Goal: Task Accomplishment & Management: Use online tool/utility

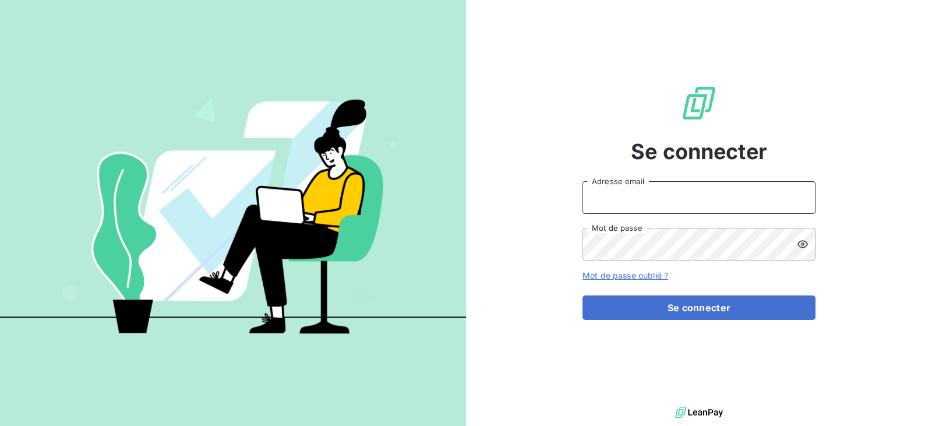
drag, startPoint x: 617, startPoint y: 192, endPoint x: 638, endPoint y: 202, distance: 23.2
click at [617, 192] on input "Adresse email" at bounding box center [699, 197] width 233 height 33
type input "[EMAIL_ADDRESS][DOMAIN_NAME]"
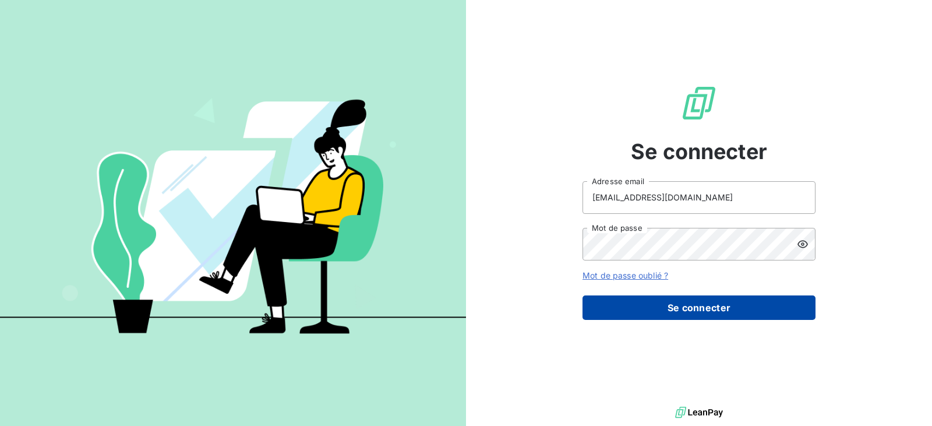
click at [679, 307] on button "Se connecter" at bounding box center [699, 307] width 233 height 24
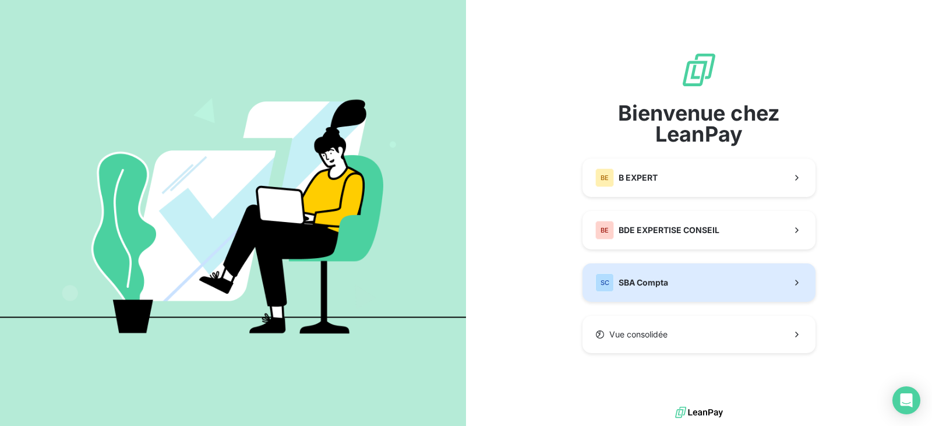
click at [674, 279] on button "SC SBA Compta" at bounding box center [699, 282] width 233 height 38
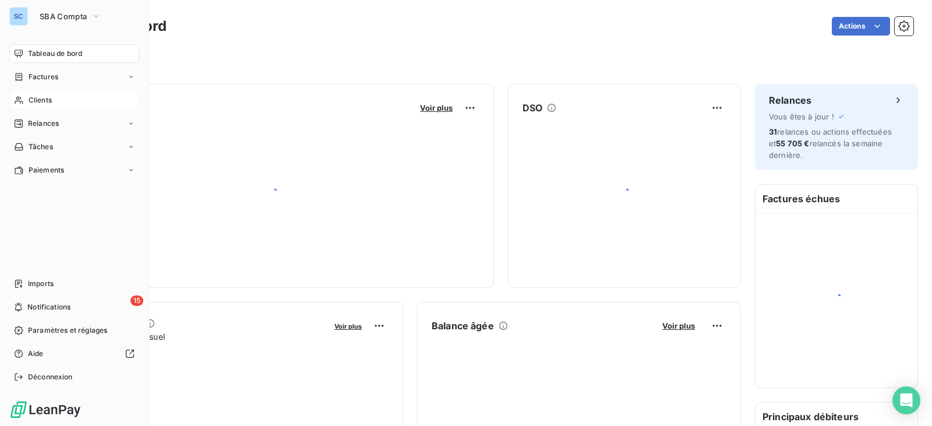
click at [47, 100] on span "Clients" at bounding box center [40, 100] width 23 height 10
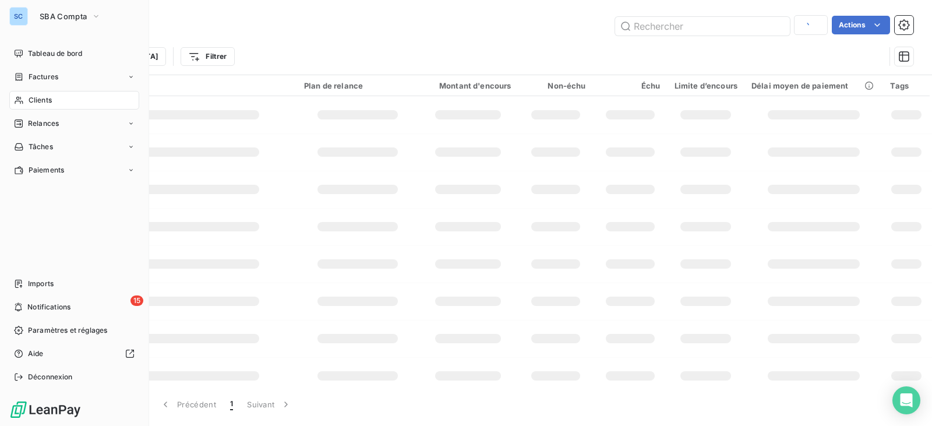
click at [51, 103] on span "Clients" at bounding box center [40, 100] width 23 height 10
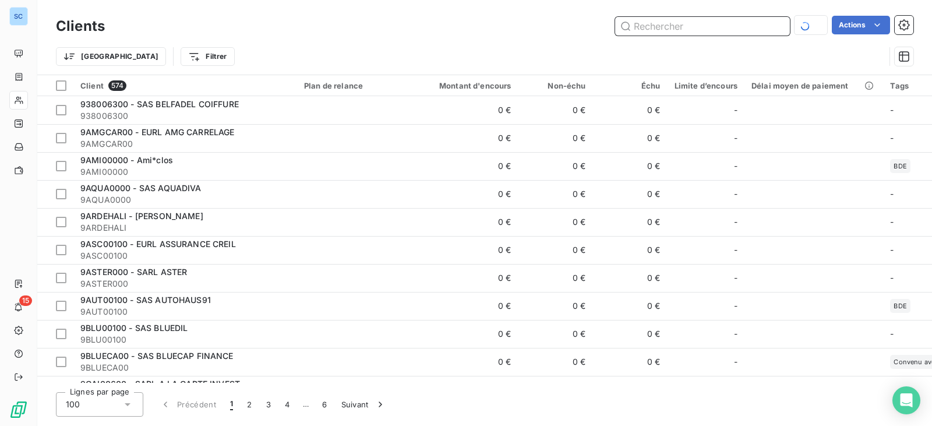
click at [678, 29] on input "text" at bounding box center [702, 26] width 175 height 19
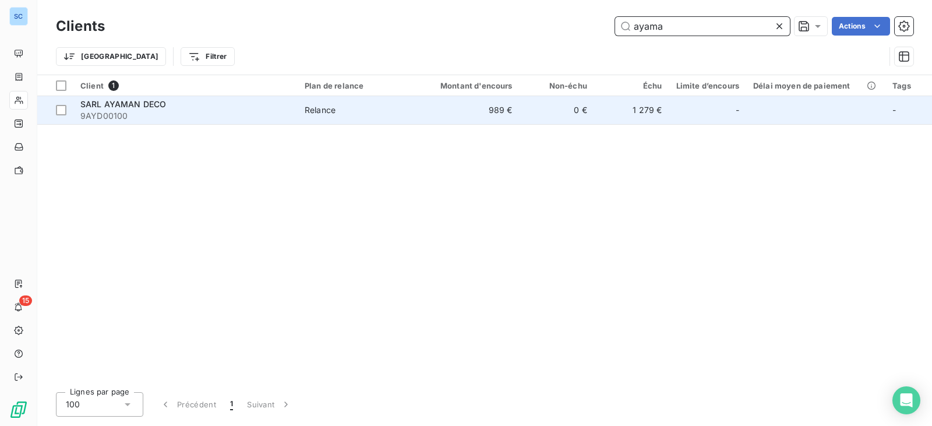
type input "ayama"
click at [206, 115] on span "9AYD00100" at bounding box center [185, 116] width 210 height 12
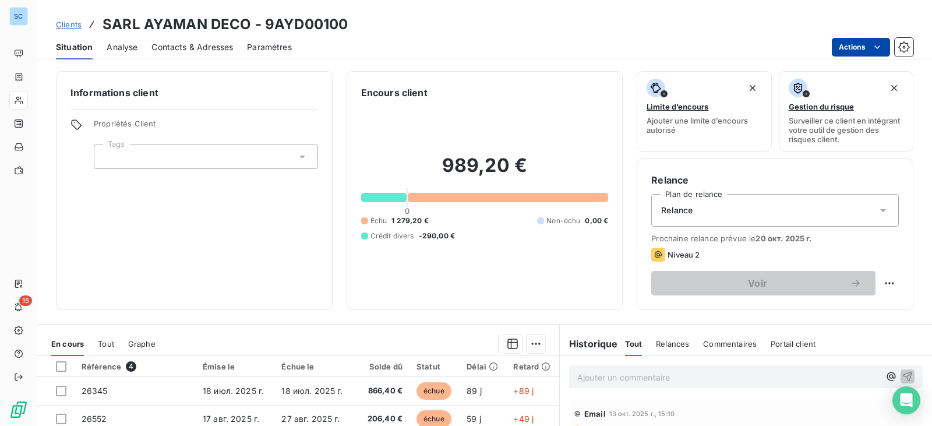
click at [890, 50] on html "SC 15 Clients SARL AYAMAN DECO - 9AYD00100 Situation Analyse Contacts & Adresse…" at bounding box center [466, 213] width 932 height 426
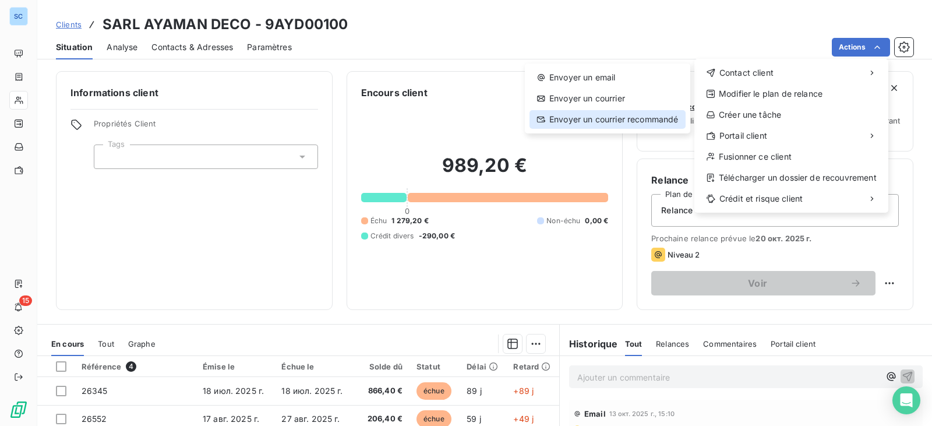
click at [637, 119] on div "Envoyer un courrier recommandé" at bounding box center [608, 119] width 156 height 19
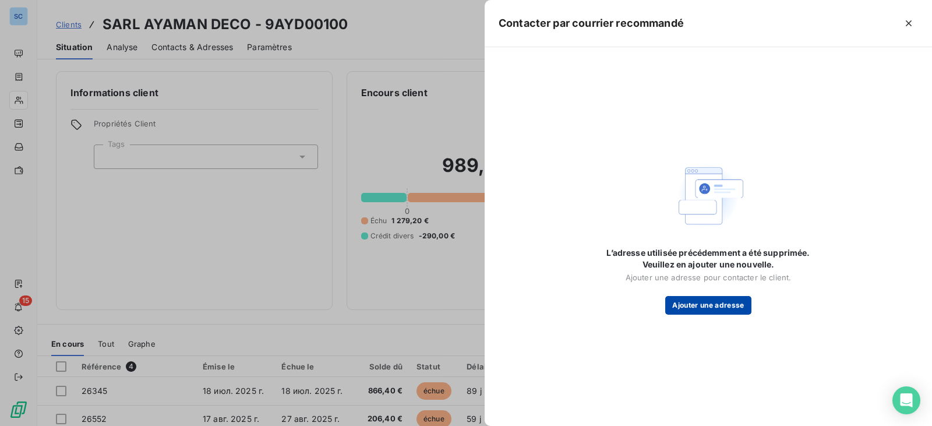
click at [717, 304] on button "Ajouter une adresse" at bounding box center [708, 305] width 86 height 19
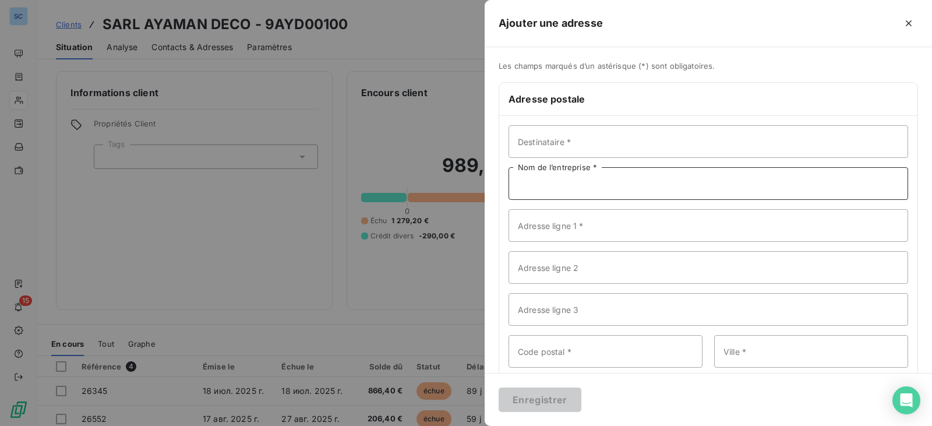
click at [555, 189] on input "Nom de l’entreprise *" at bounding box center [709, 183] width 400 height 33
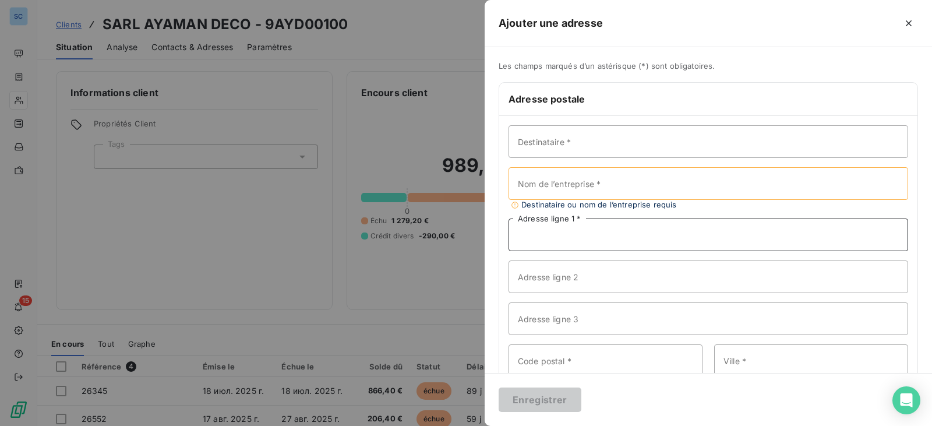
click at [540, 230] on input "Adresse ligne 1 *" at bounding box center [709, 235] width 400 height 33
paste input "[STREET_ADDRESS]"
type input "[STREET_ADDRESS]"
drag, startPoint x: 593, startPoint y: 188, endPoint x: 600, endPoint y: 195, distance: 9.5
click at [593, 188] on input "Nom de l’entreprise *" at bounding box center [709, 183] width 400 height 33
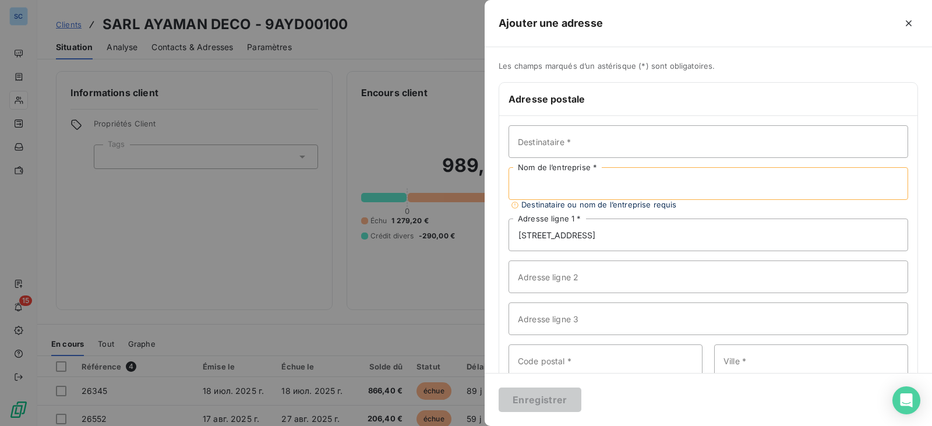
paste input "AMD AYAMAN DECO"
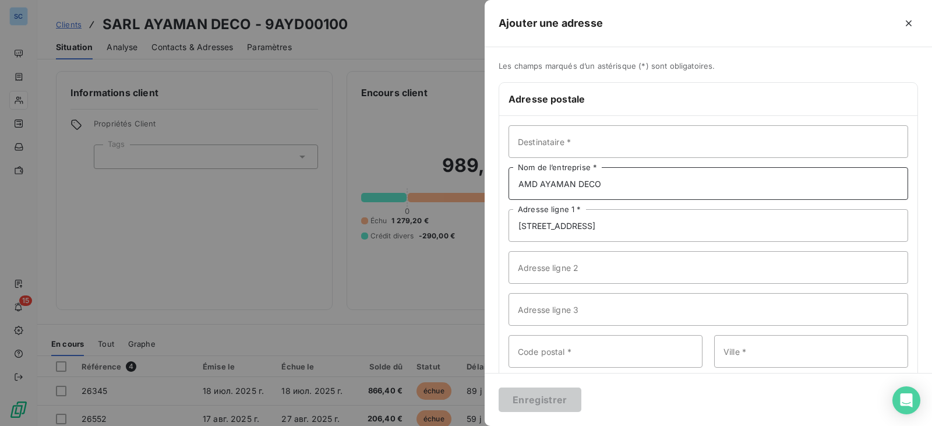
type input "AMD AYAMAN DECO"
drag, startPoint x: 625, startPoint y: 227, endPoint x: 600, endPoint y: 226, distance: 25.1
click at [600, 226] on input "[STREET_ADDRESS]" at bounding box center [709, 225] width 400 height 33
type input "[STREET_ADDRESS]"
click at [574, 353] on input "Code postal *" at bounding box center [606, 351] width 194 height 33
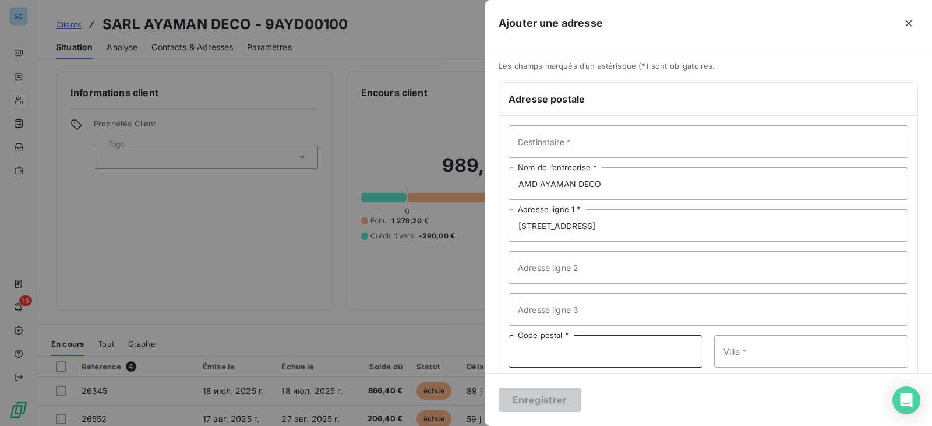
paste input "75014"
type input "75014"
click at [668, 224] on input "[STREET_ADDRESS]" at bounding box center [709, 225] width 400 height 33
drag, startPoint x: 636, startPoint y: 226, endPoint x: 601, endPoint y: 224, distance: 34.4
click at [601, 224] on input "[STREET_ADDRESS]" at bounding box center [709, 225] width 400 height 33
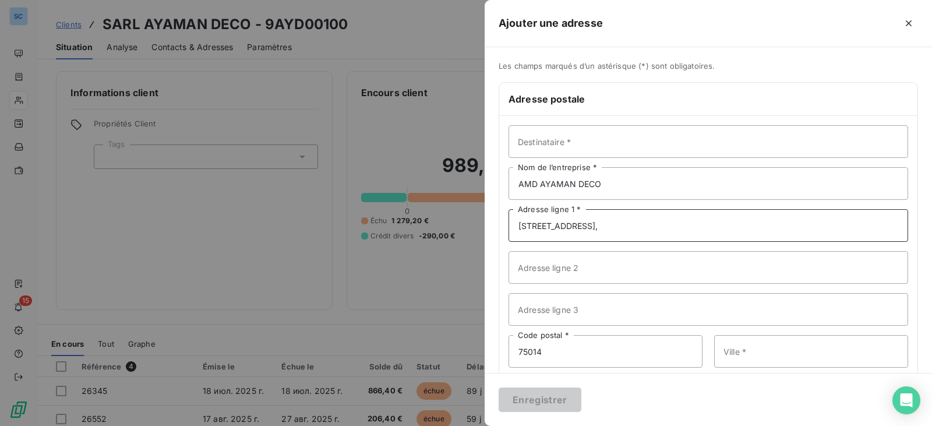
type input "[STREET_ADDRESS],"
click at [749, 361] on input "Ville *" at bounding box center [811, 351] width 194 height 33
paste input "[GEOGRAPHIC_DATA]"
type input "[GEOGRAPHIC_DATA]"
click at [738, 224] on input "[STREET_ADDRESS]," at bounding box center [709, 225] width 400 height 33
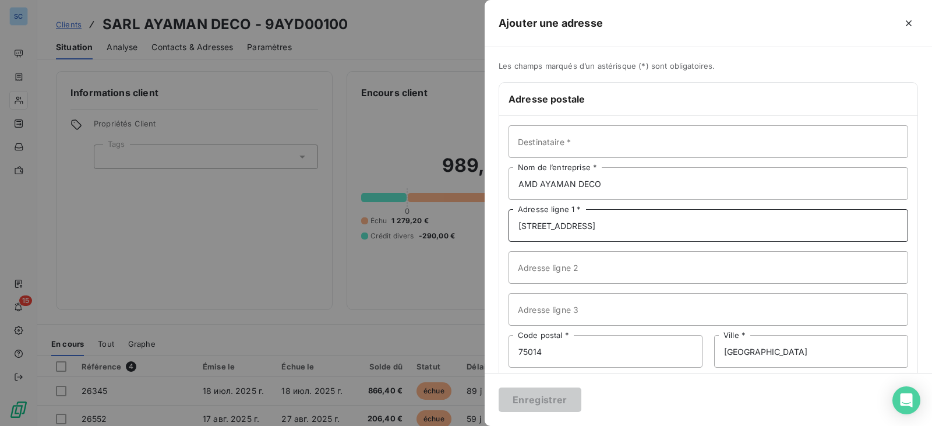
type input "[STREET_ADDRESS]"
click at [567, 149] on input "Destinataire *" at bounding box center [709, 141] width 400 height 33
paste input "[PERSON_NAME]"
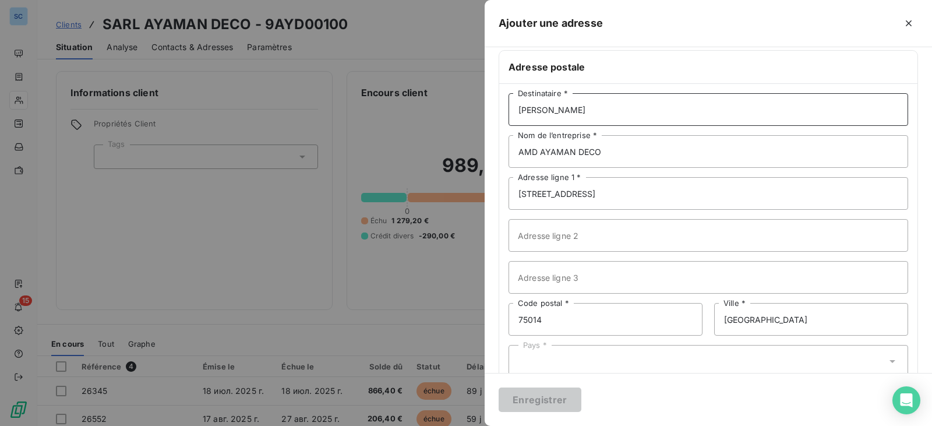
scroll to position [61, 0]
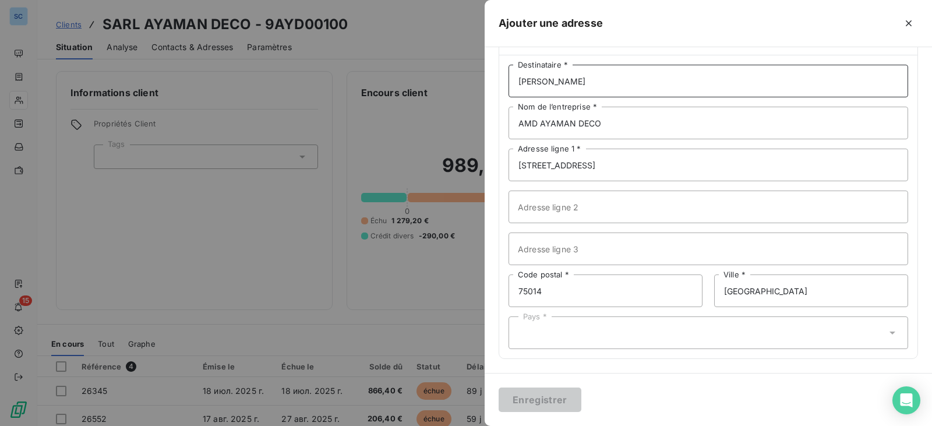
type input "[PERSON_NAME]"
click at [587, 333] on div "Pays *" at bounding box center [709, 332] width 400 height 33
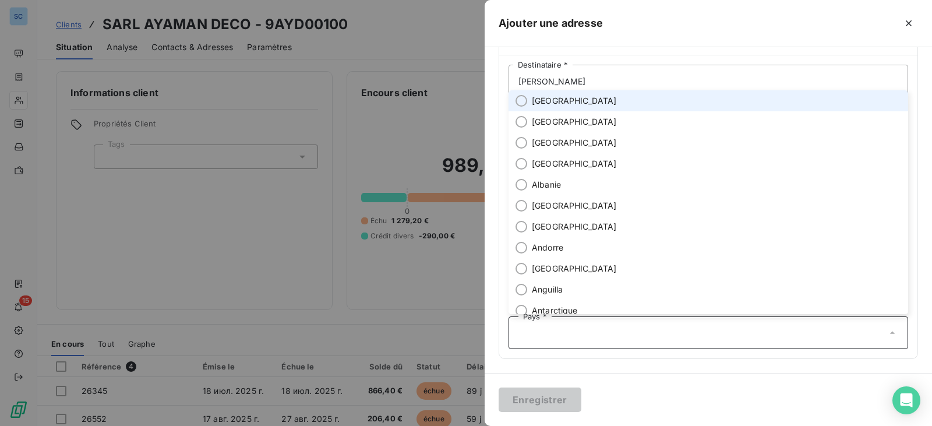
click at [573, 100] on li "[GEOGRAPHIC_DATA]" at bounding box center [709, 100] width 400 height 21
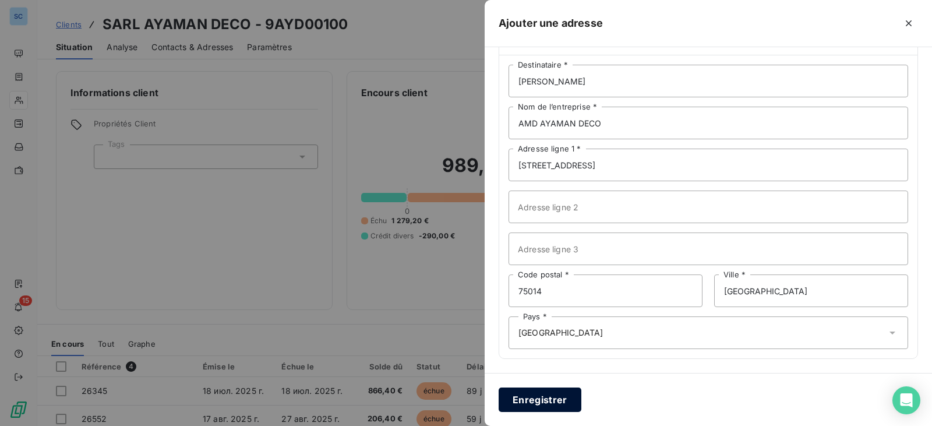
click at [530, 403] on button "Enregistrer" at bounding box center [540, 399] width 83 height 24
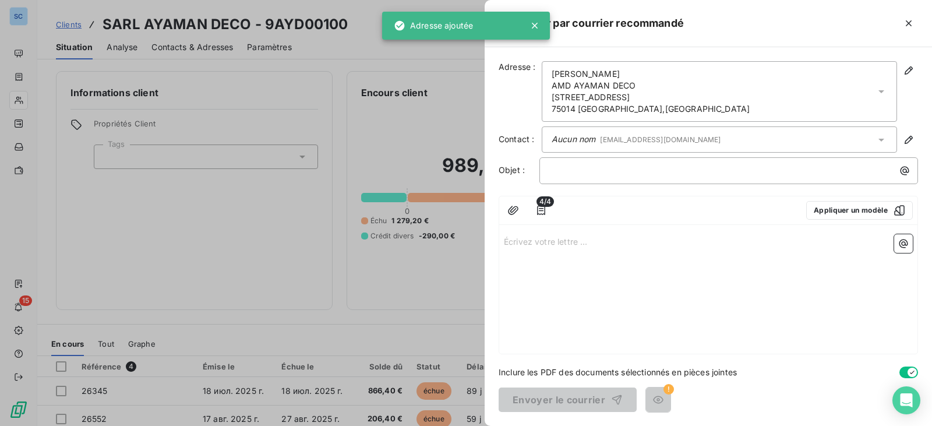
drag, startPoint x: 526, startPoint y: 265, endPoint x: 90, endPoint y: 215, distance: 439.2
click at [526, 265] on div "Écrivez votre lettre ... ﻿" at bounding box center [708, 292] width 418 height 124
drag, startPoint x: 572, startPoint y: 171, endPoint x: 563, endPoint y: 211, distance: 41.3
click at [572, 171] on p "﻿" at bounding box center [731, 170] width 365 height 13
click at [554, 172] on span "suspension de mission : AMD AYAMAN DECO" at bounding box center [638, 170] width 178 height 10
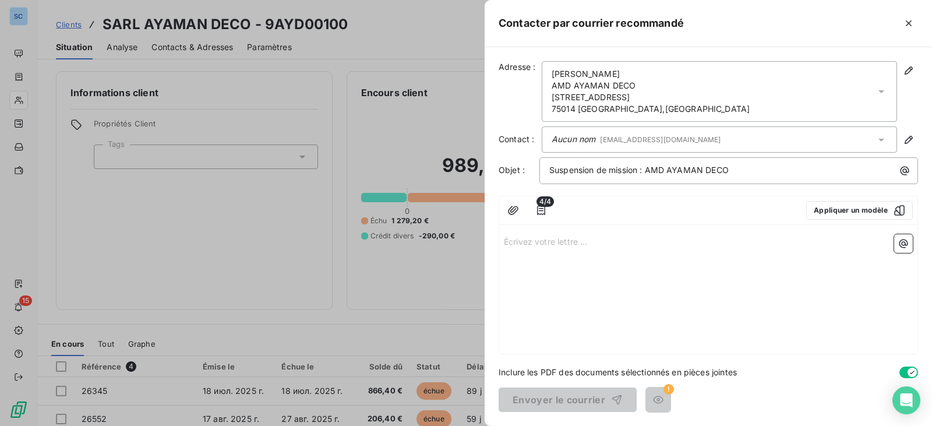
click at [549, 242] on p "Écrivez votre lettre ... ﻿" at bounding box center [708, 240] width 409 height 13
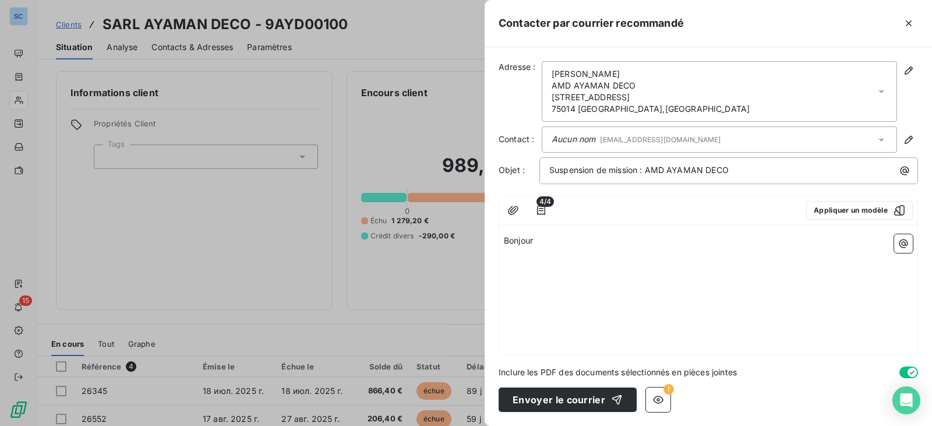
click at [598, 249] on div "Bonjour" at bounding box center [708, 292] width 418 height 124
click at [600, 230] on div "Bonjour" at bounding box center [708, 292] width 418 height 124
click at [570, 241] on p "Bonjour" at bounding box center [708, 240] width 409 height 13
click at [515, 214] on icon "button" at bounding box center [514, 211] width 12 height 12
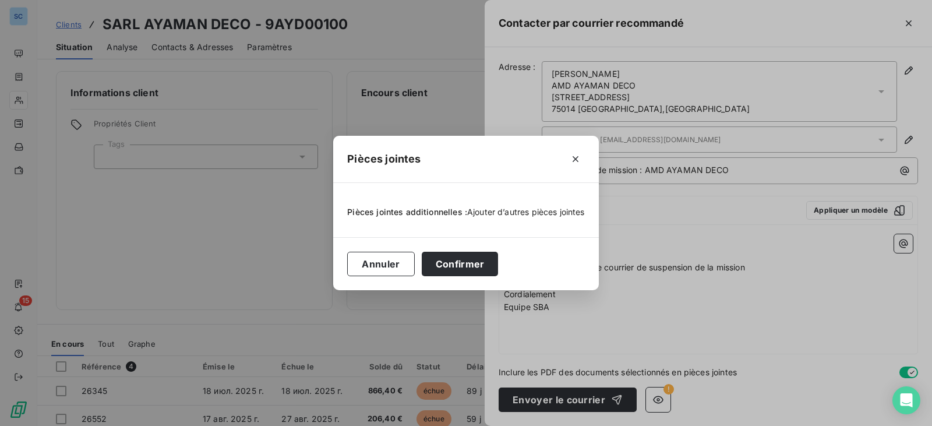
click at [522, 207] on span "Ajouter d’autres pièces jointes" at bounding box center [526, 212] width 118 height 10
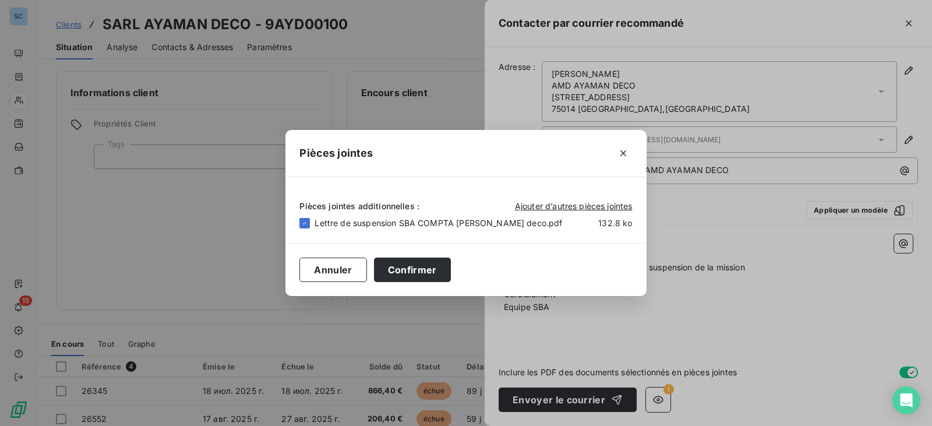
click at [451, 276] on button "Confirmer" at bounding box center [412, 270] width 77 height 24
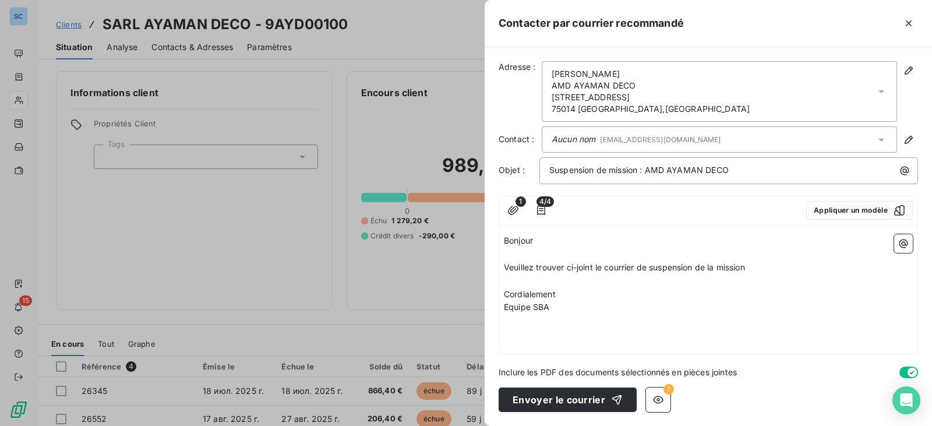
click at [667, 288] on p "Cordialement" at bounding box center [708, 294] width 409 height 13
click at [642, 267] on span "Veuillez trouver ci-joint le courrier de suspension de la mission" at bounding box center [624, 267] width 241 height 10
click at [647, 404] on button "button" at bounding box center [658, 399] width 24 height 24
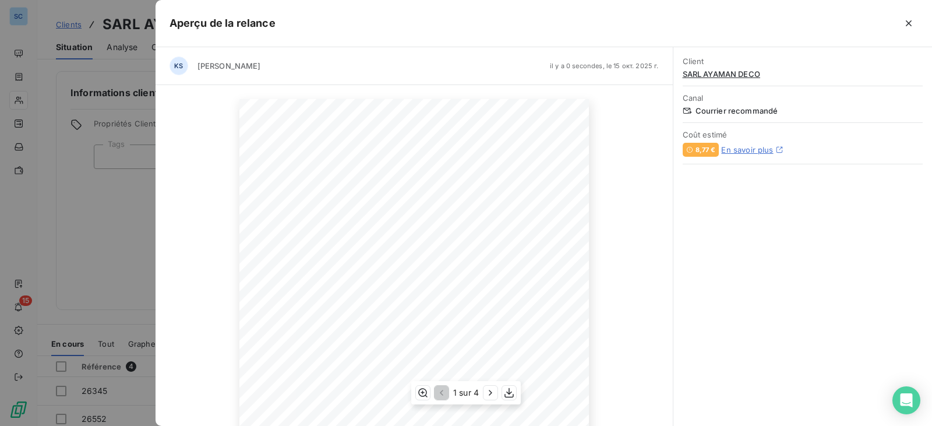
scroll to position [58, 0]
click at [488, 393] on icon "button" at bounding box center [491, 393] width 12 height 12
click at [489, 393] on icon "button" at bounding box center [492, 393] width 12 height 12
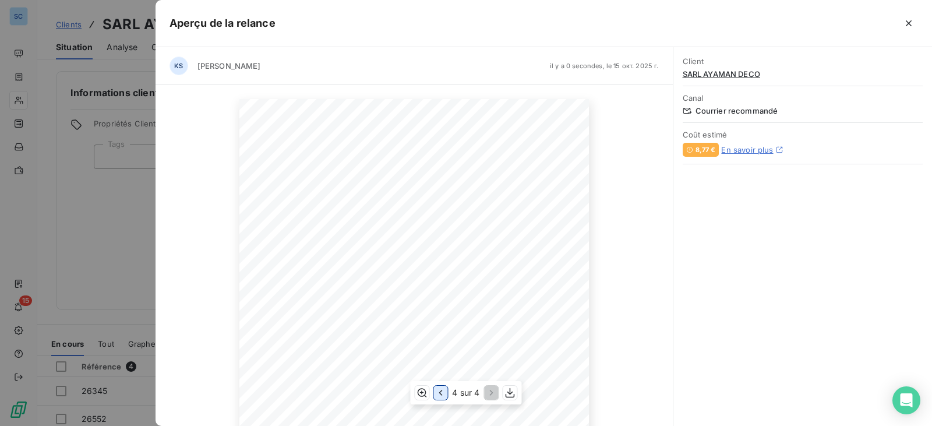
click at [441, 394] on icon "button" at bounding box center [440, 393] width 3 height 6
click at [442, 393] on icon "button" at bounding box center [441, 393] width 12 height 12
click at [442, 394] on icon "button" at bounding box center [441, 393] width 12 height 12
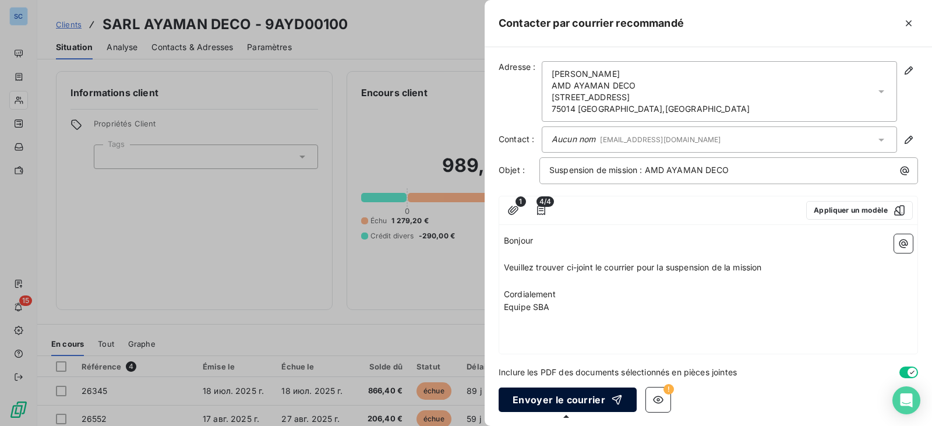
click at [579, 406] on button "Envoyer le courrier" at bounding box center [568, 399] width 138 height 24
